Goal: Information Seeking & Learning: Learn about a topic

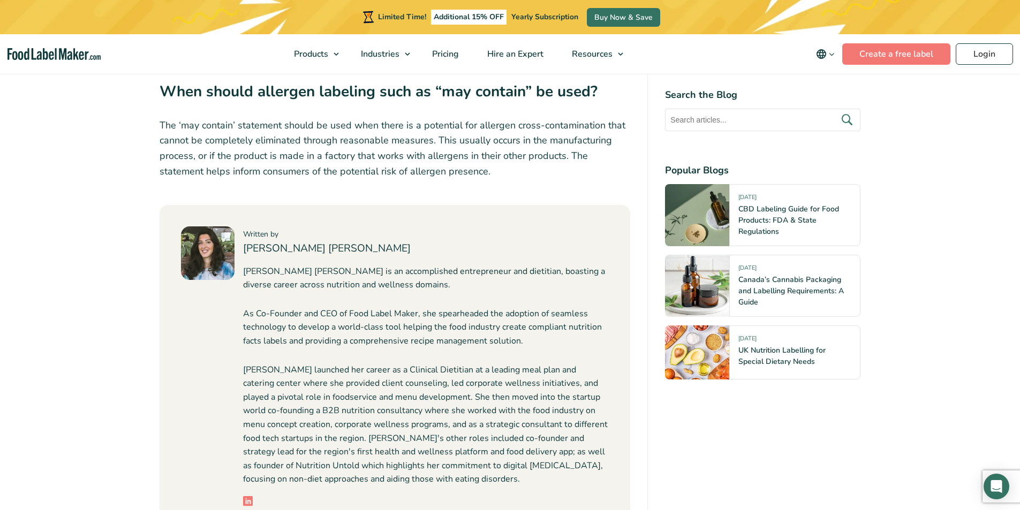
scroll to position [3372, 0]
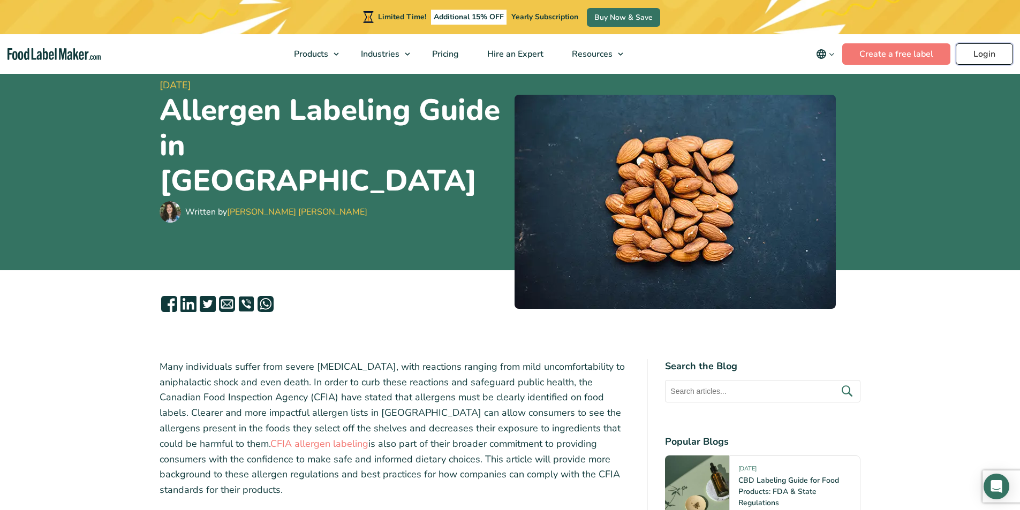
click at [957, 51] on link "Login" at bounding box center [984, 53] width 57 height 21
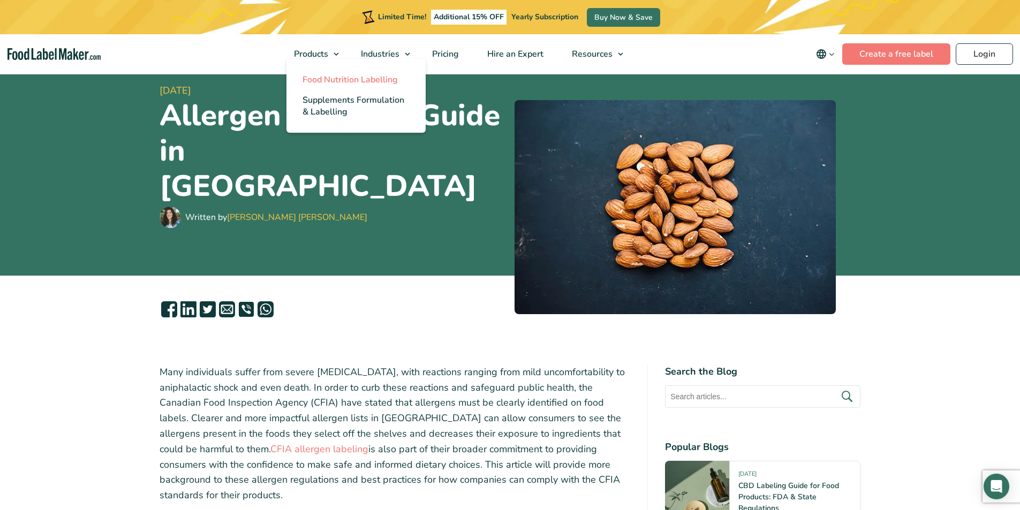
click at [376, 82] on span "Food Nutrition Labelling" at bounding box center [350, 80] width 95 height 12
